Goal: Task Accomplishment & Management: Use online tool/utility

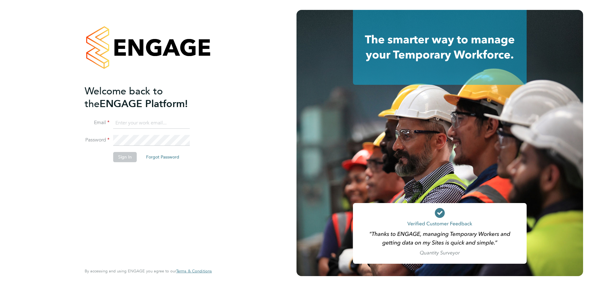
type input "[PERSON_NAME][EMAIL_ADDRESS][PERSON_NAME][DOMAIN_NAME]"
click at [126, 157] on button "Sign In" at bounding box center [125, 157] width 24 height 10
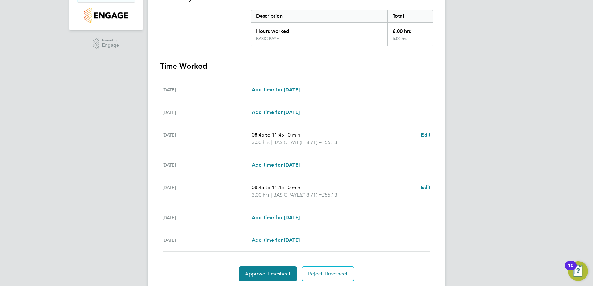
scroll to position [144, 0]
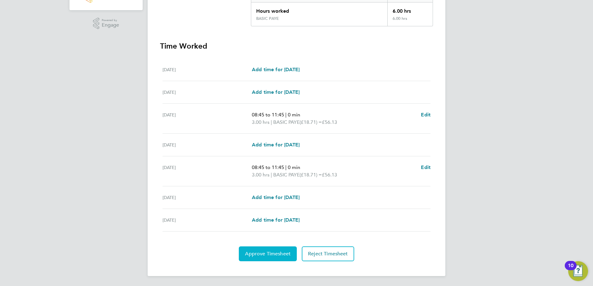
click at [272, 251] on span "Approve Timesheet" at bounding box center [268, 254] width 46 height 6
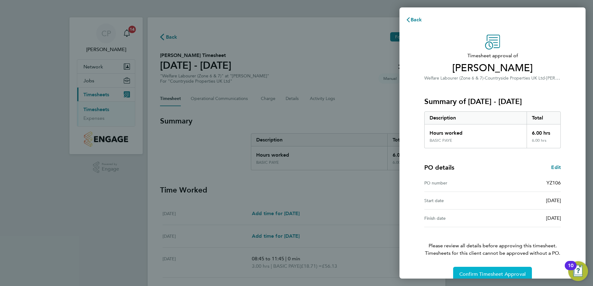
click at [482, 272] on span "Confirm Timesheet Approval" at bounding box center [492, 275] width 66 height 6
